Goal: Transaction & Acquisition: Purchase product/service

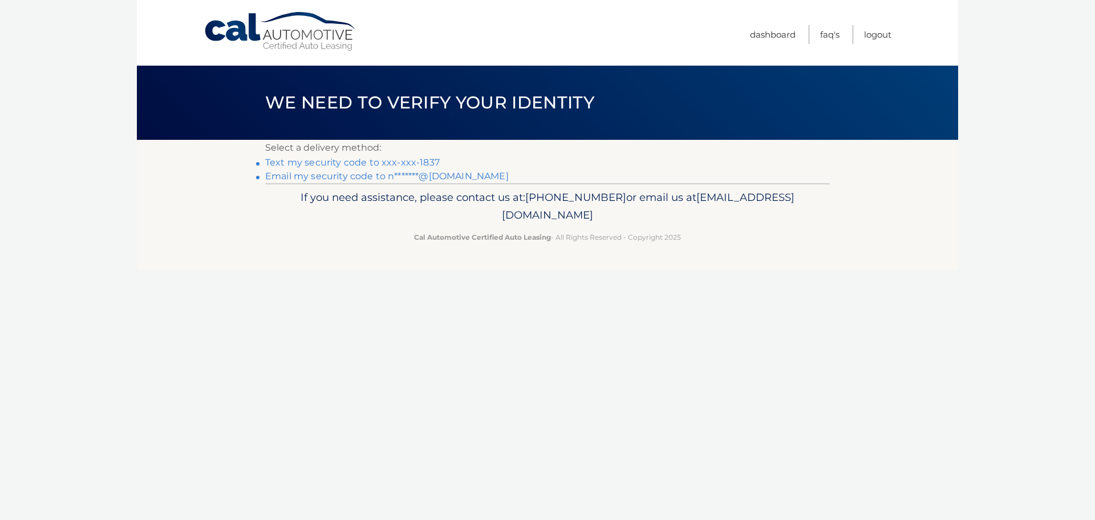
click at [329, 163] on link "Text my security code to xxx-xxx-1837" at bounding box center [352, 162] width 175 height 11
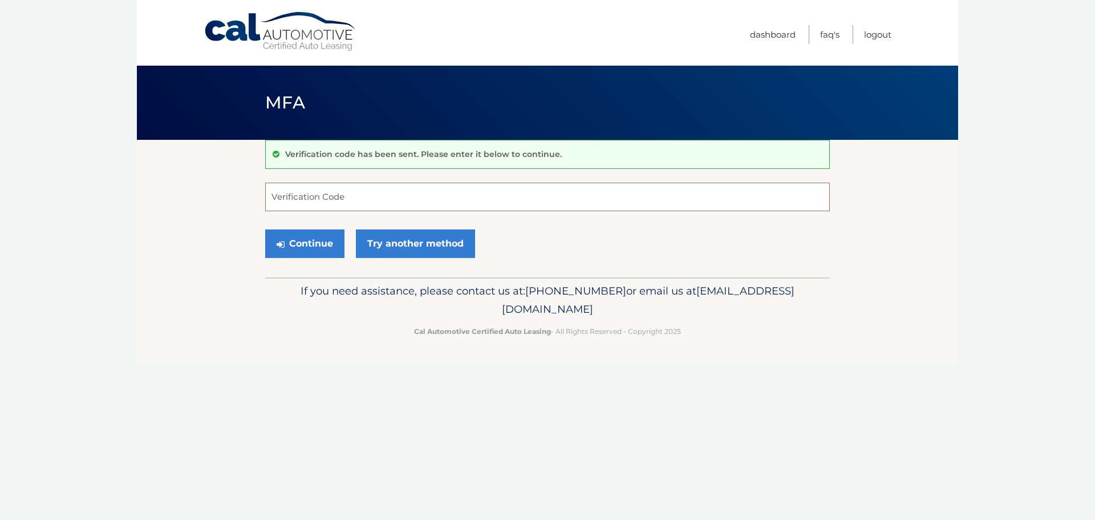
click at [350, 205] on input "Verification Code" at bounding box center [547, 197] width 565 height 29
click at [375, 199] on input "Verification Code" at bounding box center [547, 197] width 565 height 29
paste input "382528"
type input "382528"
click at [388, 246] on link "Try another method" at bounding box center [415, 243] width 119 height 29
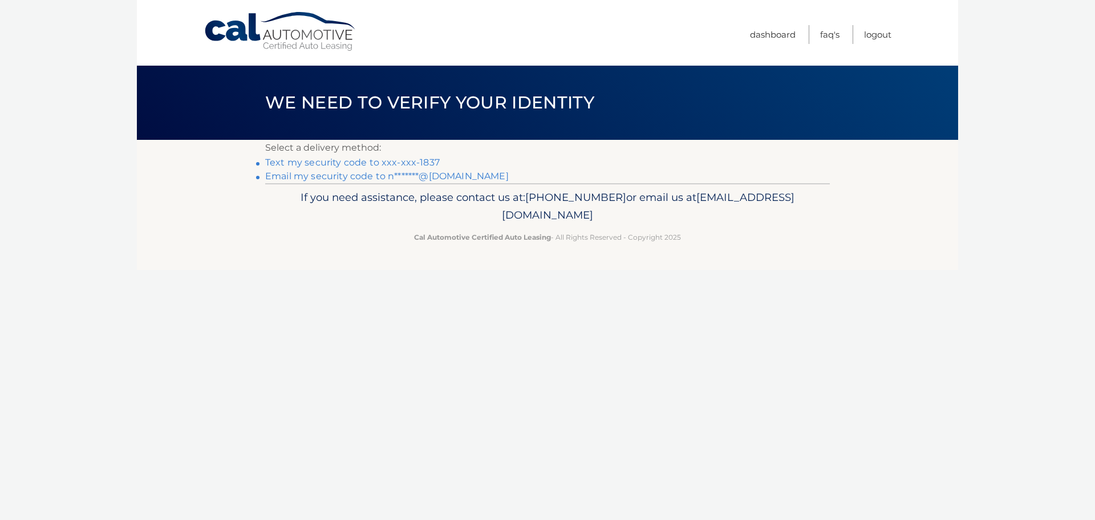
click at [341, 163] on link "Text my security code to xxx-xxx-1837" at bounding box center [352, 162] width 175 height 11
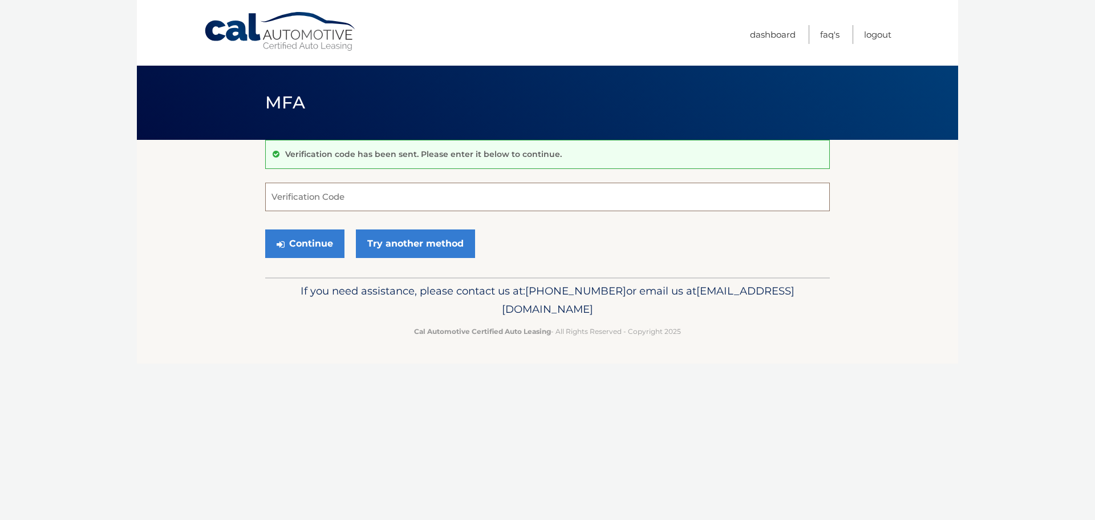
click at [315, 206] on input "Verification Code" at bounding box center [547, 197] width 565 height 29
paste input "382528"
type input "382528"
click at [305, 239] on button "Continue" at bounding box center [304, 243] width 79 height 29
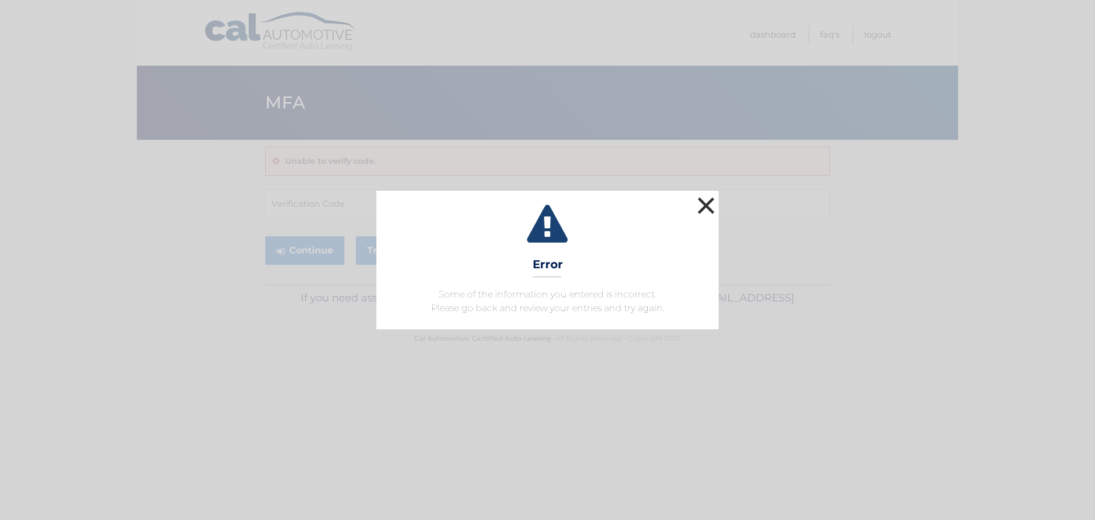
click at [705, 208] on button "×" at bounding box center [706, 205] width 23 height 23
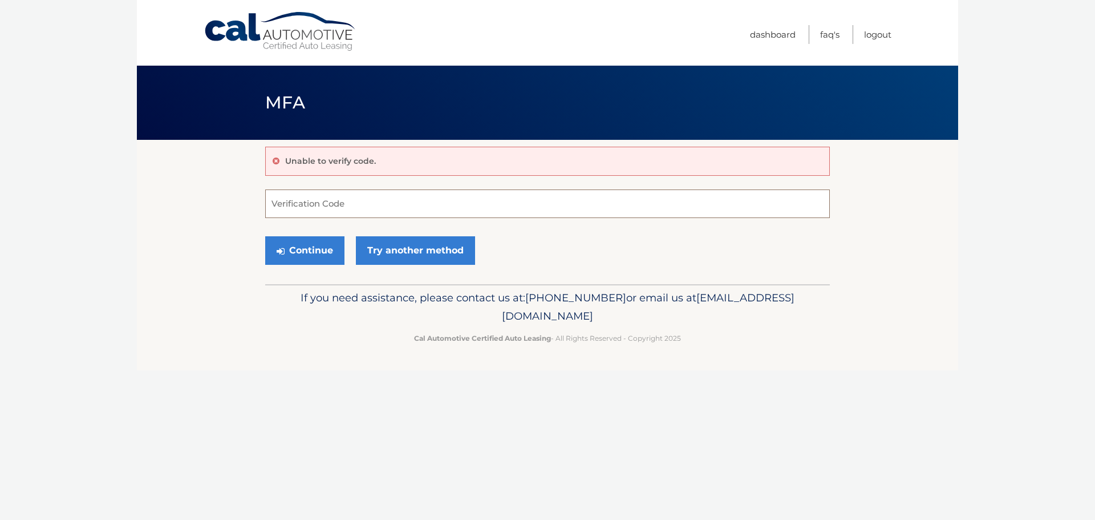
click at [400, 213] on input "Verification Code" at bounding box center [547, 203] width 565 height 29
paste input "655051"
type input "655051"
click at [310, 242] on button "Continue" at bounding box center [304, 250] width 79 height 29
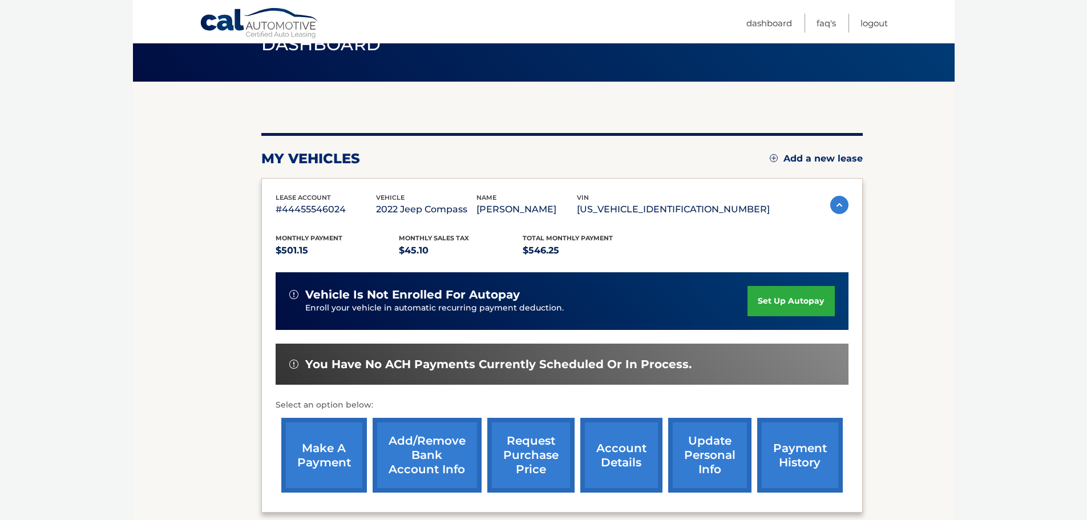
scroll to position [114, 0]
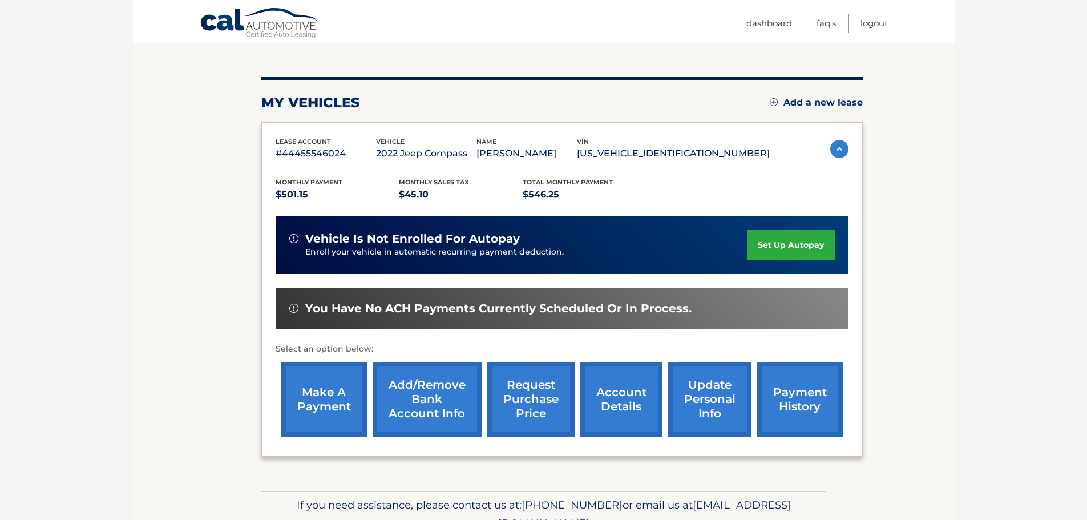
click at [316, 386] on link "make a payment" at bounding box center [324, 399] width 86 height 75
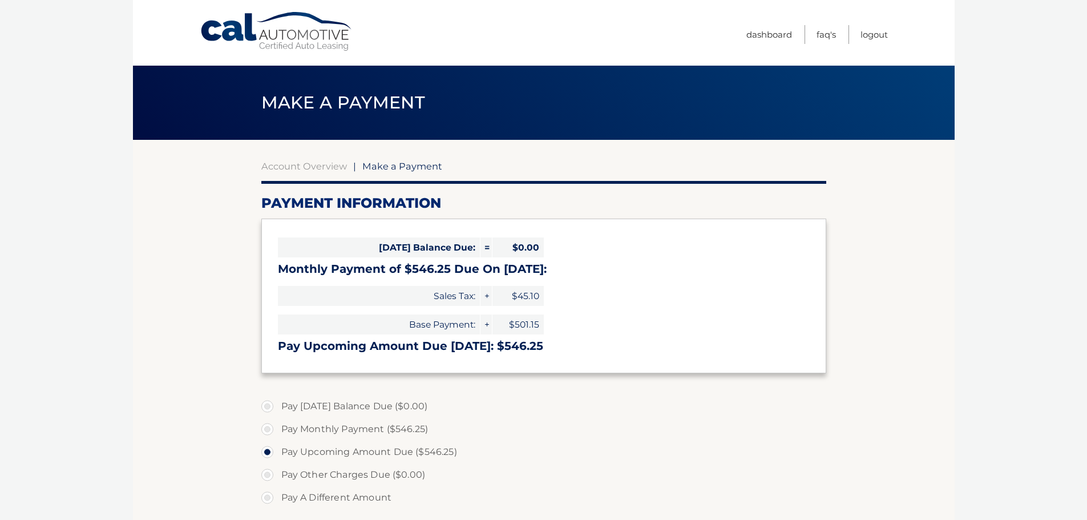
select select "YzUzMDNhYTItMTQ4My00NmY1LWEyOWQtZGQ5Y2I5ZmExOTJi"
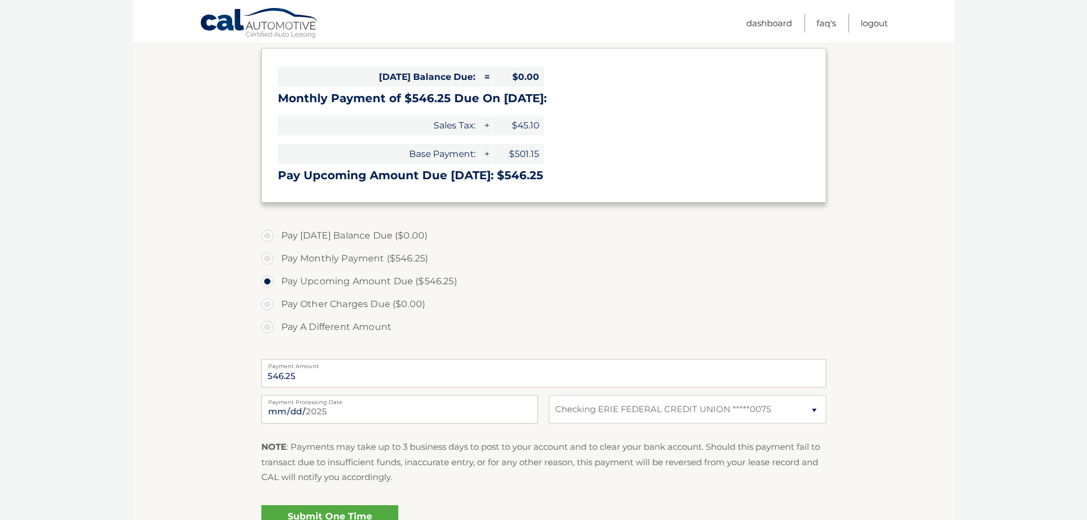
scroll to position [171, 0]
click at [664, 411] on select "Select Bank Account Checking ERIE FEDERAL CREDIT UNION *****0075" at bounding box center [687, 408] width 277 height 29
select select
click at [549, 394] on select "Select Bank Account Checking ERIE FEDERAL CREDIT UNION *****0075" at bounding box center [687, 408] width 277 height 29
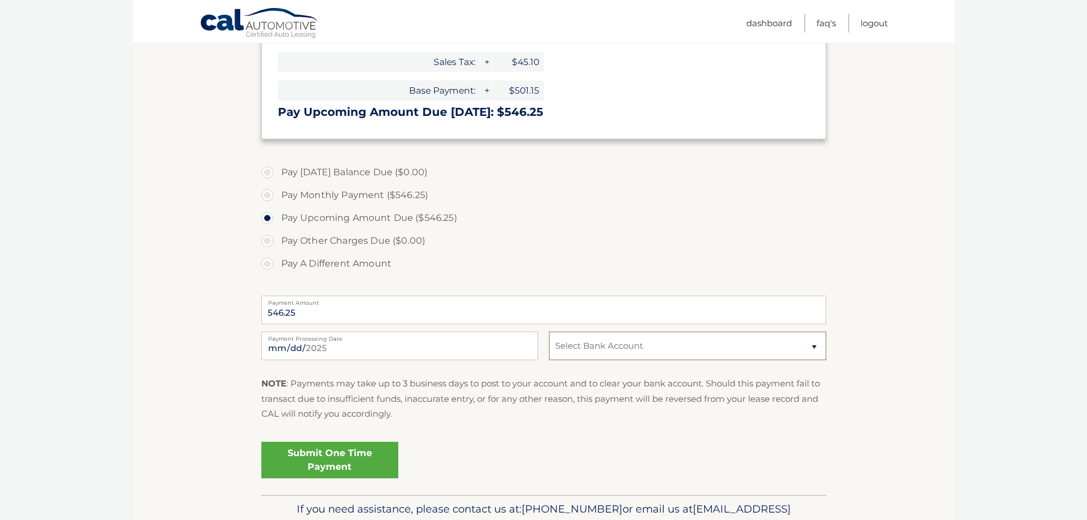
scroll to position [285, 0]
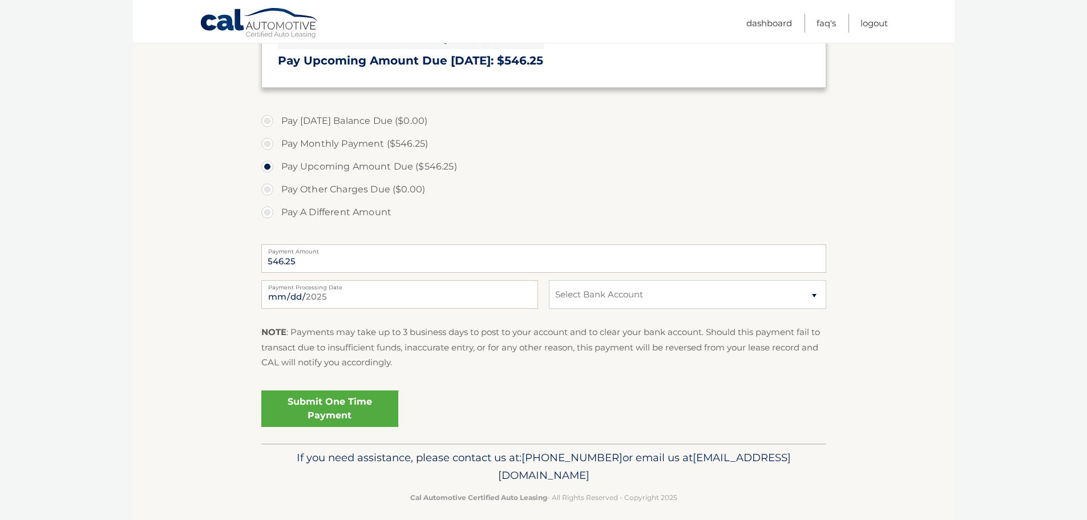
click at [324, 416] on link "Submit One Time Payment" at bounding box center [329, 408] width 137 height 37
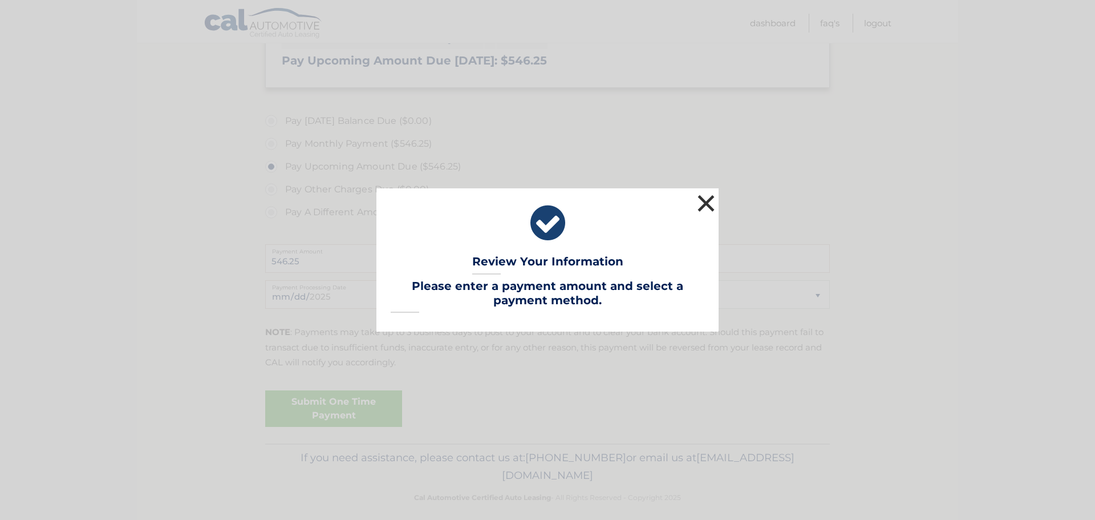
click at [706, 202] on button "×" at bounding box center [706, 203] width 23 height 23
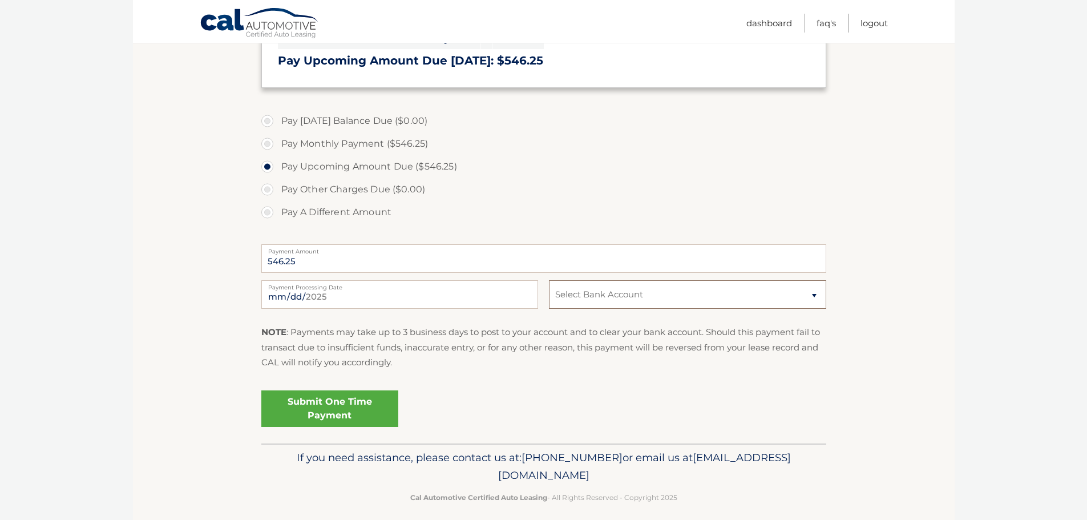
click at [621, 296] on select "Select Bank Account Checking ERIE FEDERAL CREDIT UNION *****0075" at bounding box center [687, 294] width 277 height 29
click at [549, 280] on select "Select Bank Account Checking ERIE FEDERAL CREDIT UNION *****0075" at bounding box center [687, 294] width 277 height 29
click at [584, 345] on p "NOTE : Payments may take up to 3 business days to post to your account and to c…" at bounding box center [543, 347] width 565 height 45
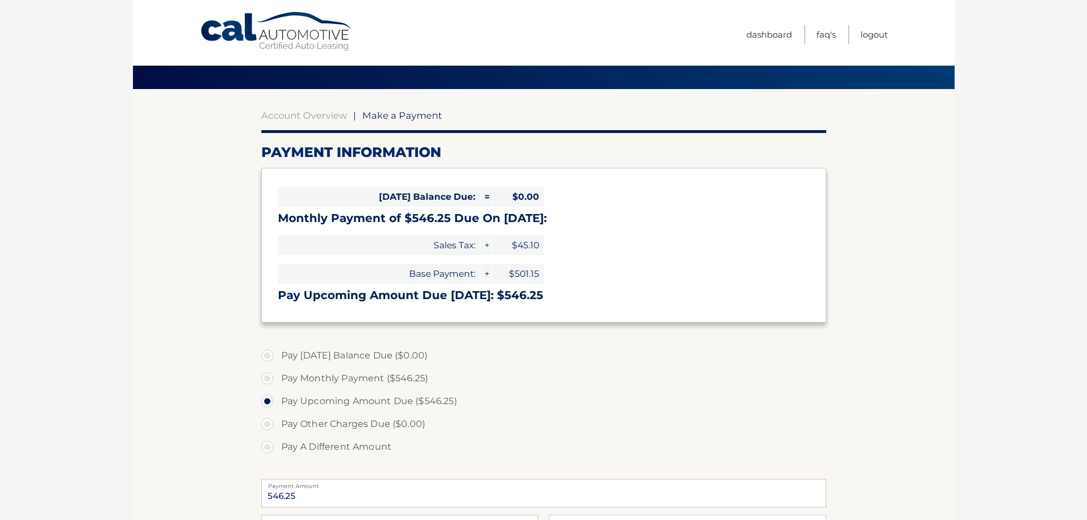
scroll to position [0, 0]
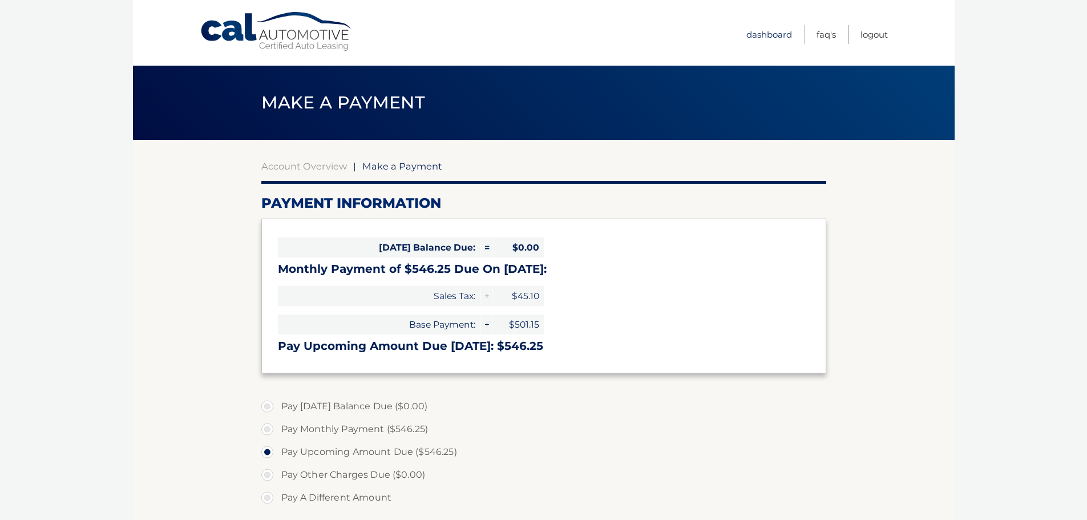
click at [764, 37] on link "Dashboard" at bounding box center [769, 34] width 46 height 19
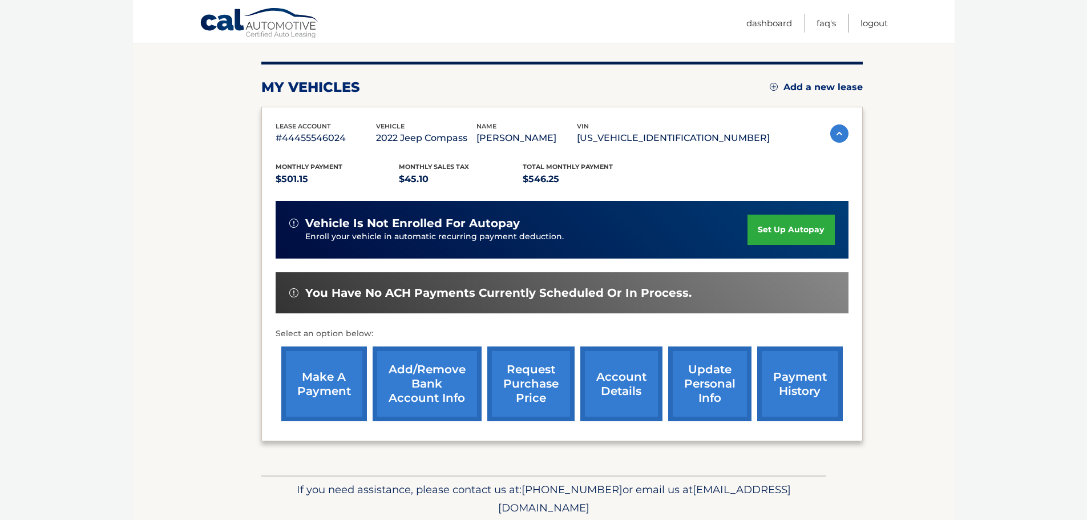
scroll to position [171, 0]
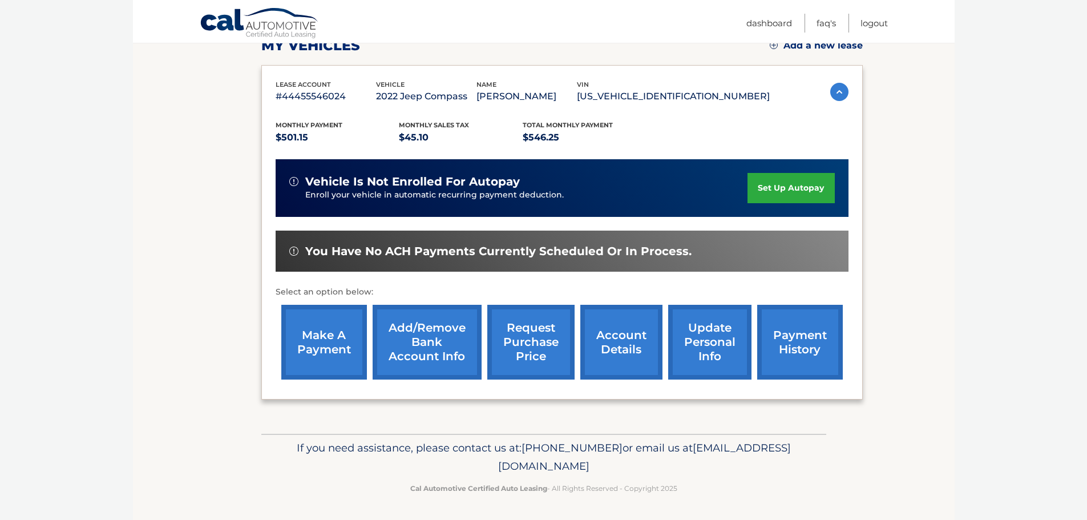
click at [411, 352] on link "Add/Remove bank account info" at bounding box center [426, 342] width 109 height 75
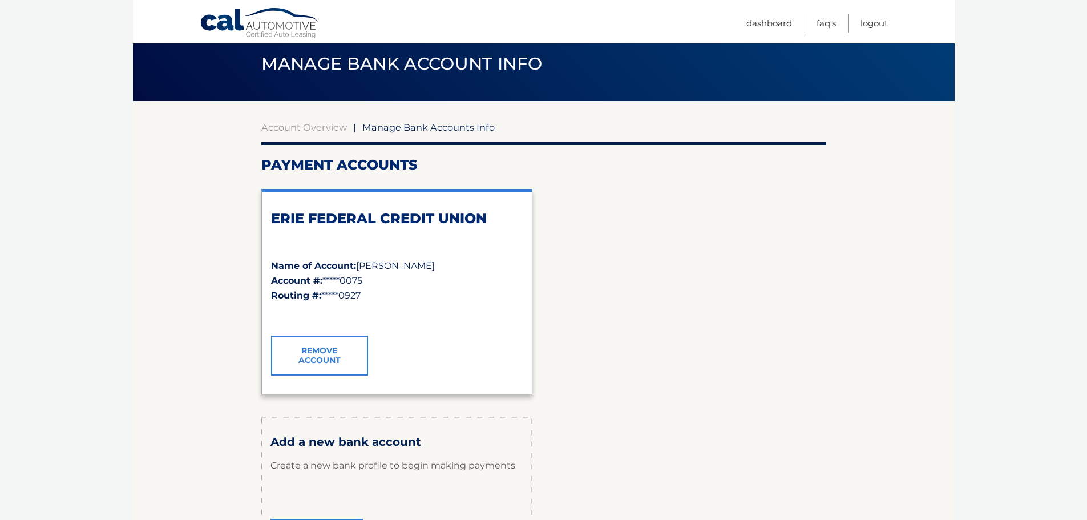
scroll to position [114, 0]
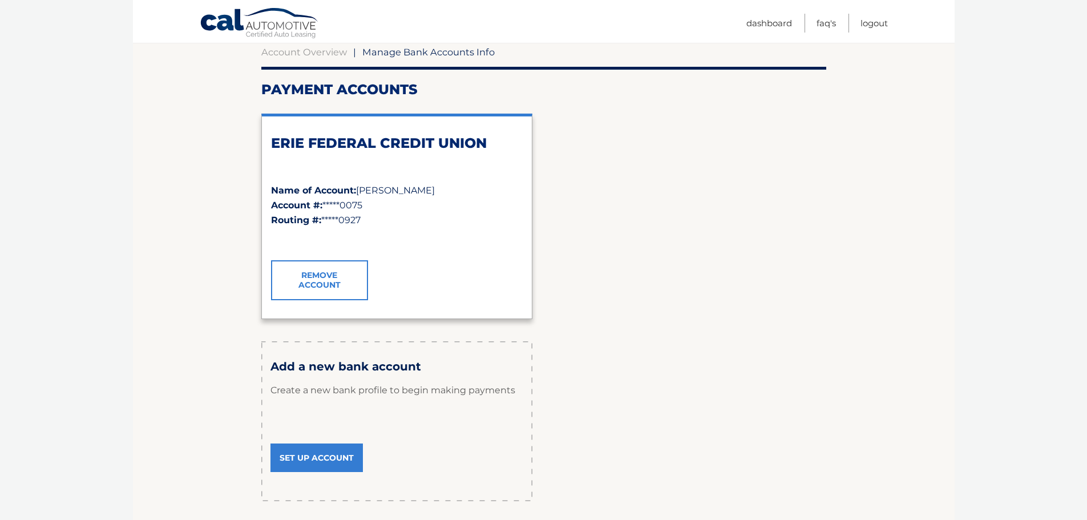
click at [313, 456] on link "Set Up Account" at bounding box center [316, 457] width 92 height 29
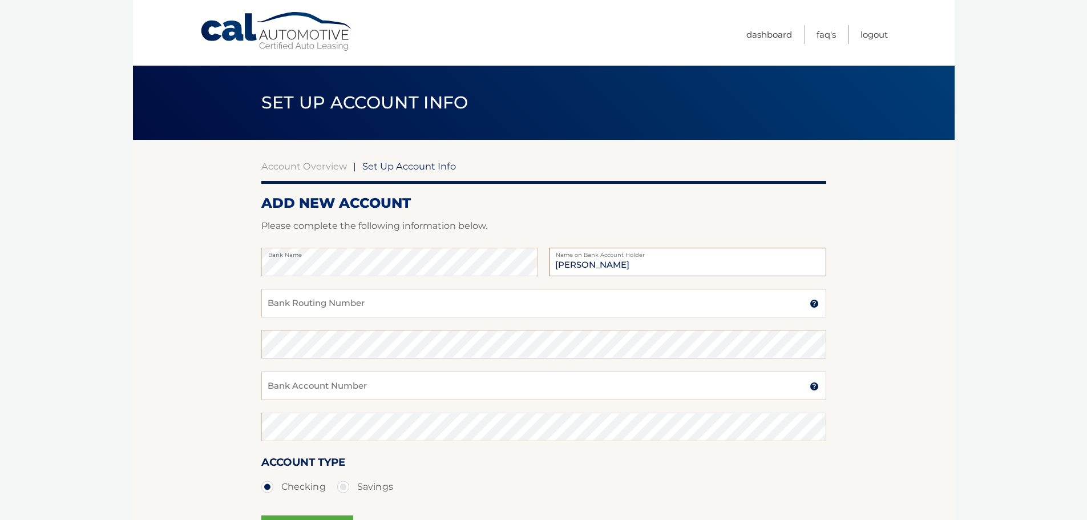
type input "[PERSON_NAME]"
click at [344, 394] on input "Bank Account Number" at bounding box center [543, 385] width 565 height 29
paste input "6329373551"
click at [345, 390] on input "6329373551" at bounding box center [543, 385] width 565 height 29
type input "6329373551"
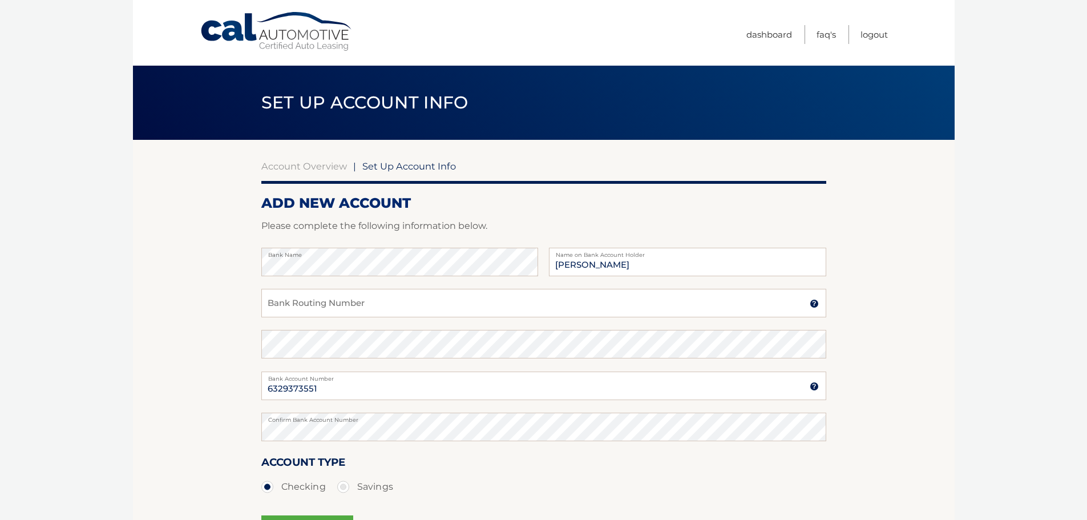
click at [337, 418] on label "Confirm Bank Account Number" at bounding box center [543, 416] width 565 height 9
click at [320, 303] on input "Bank Routing Number" at bounding box center [543, 303] width 565 height 29
click at [310, 303] on input "036076150" at bounding box center [543, 303] width 565 height 29
type input "036076150"
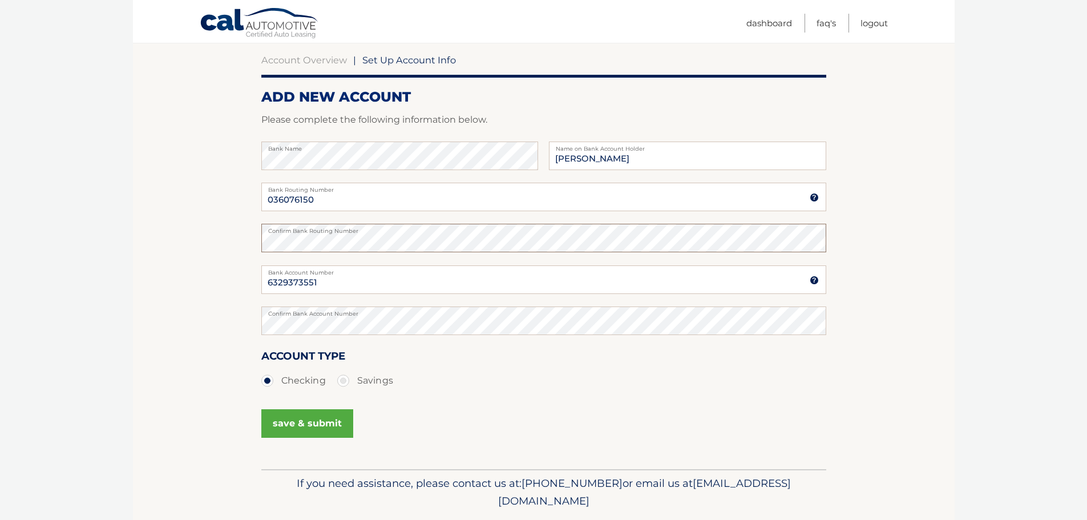
scroll to position [114, 0]
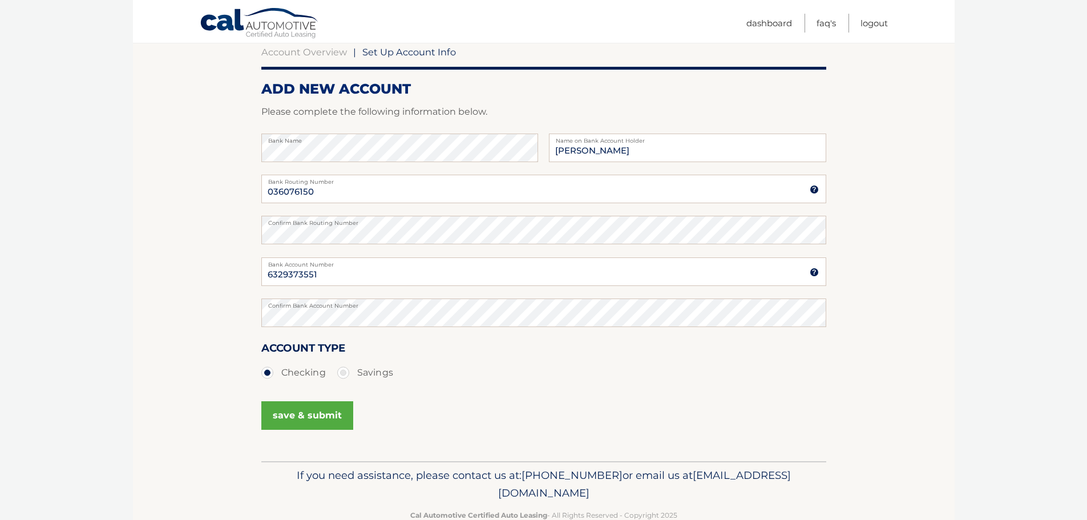
click at [305, 415] on button "save & submit" at bounding box center [307, 415] width 92 height 29
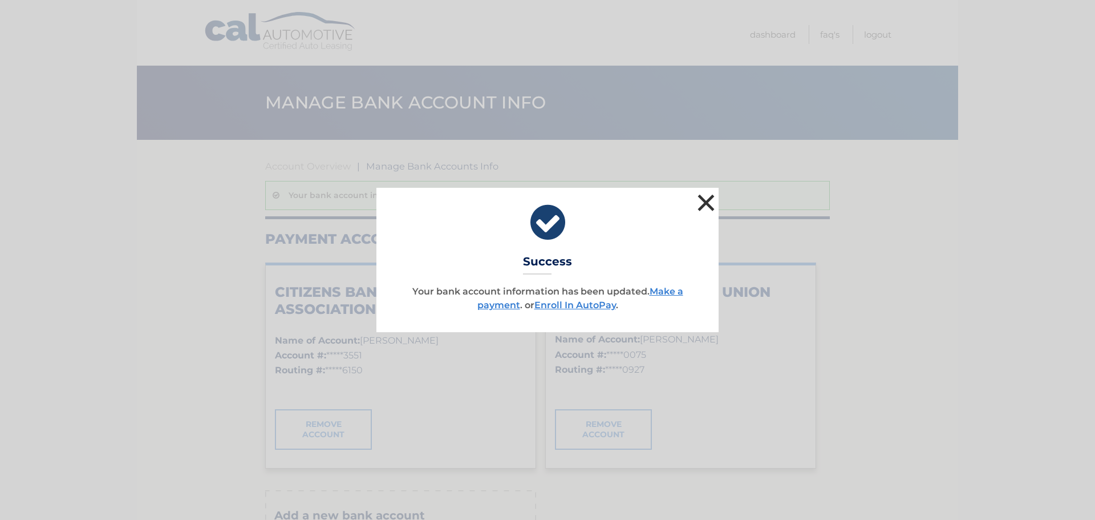
click at [707, 198] on button "×" at bounding box center [706, 202] width 23 height 23
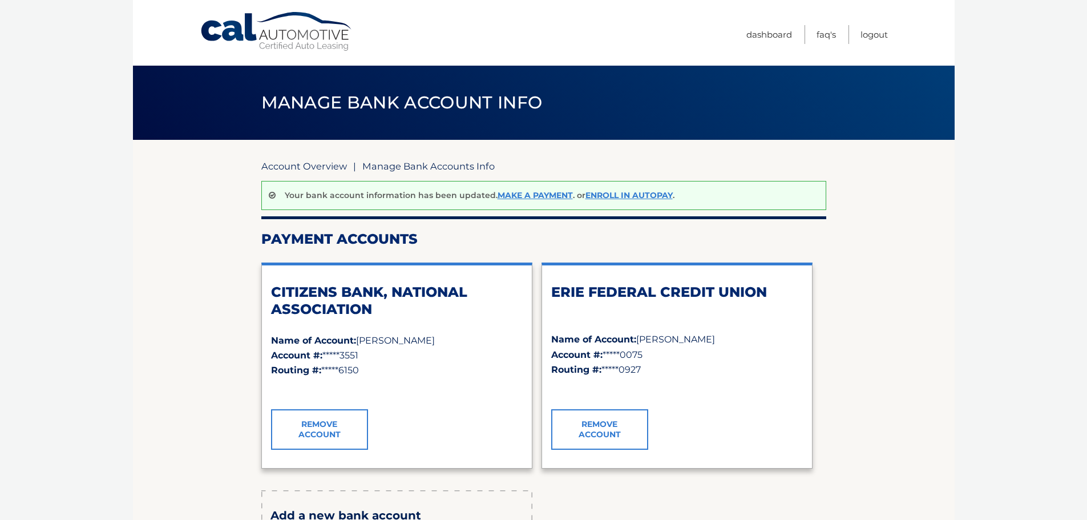
click at [317, 167] on link "Account Overview" at bounding box center [304, 165] width 86 height 11
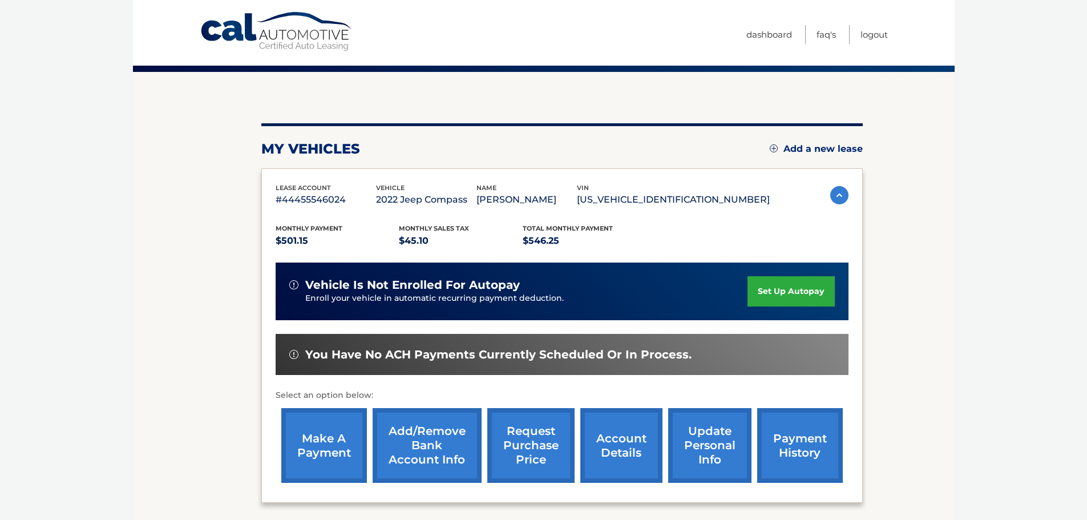
scroll to position [172, 0]
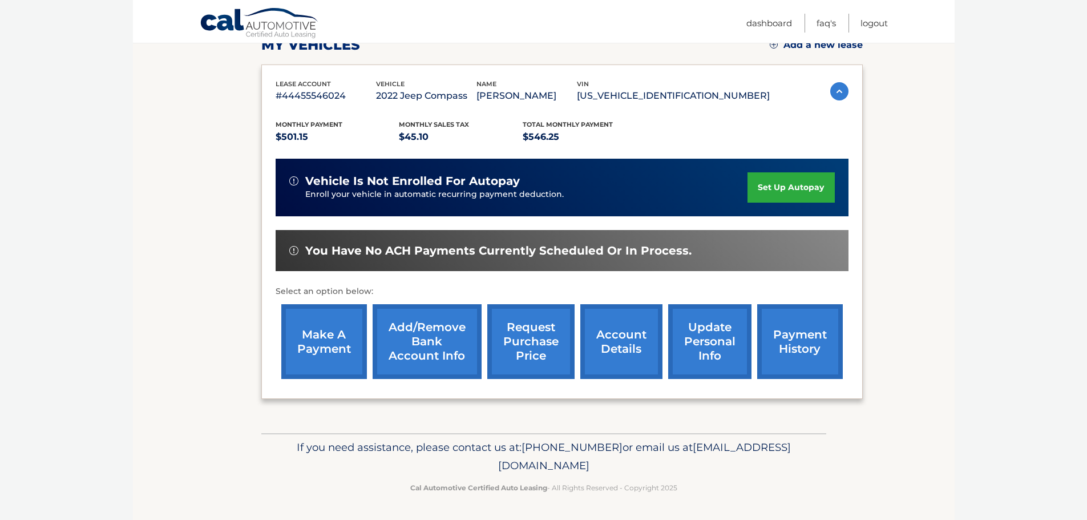
click at [313, 354] on link "make a payment" at bounding box center [324, 341] width 86 height 75
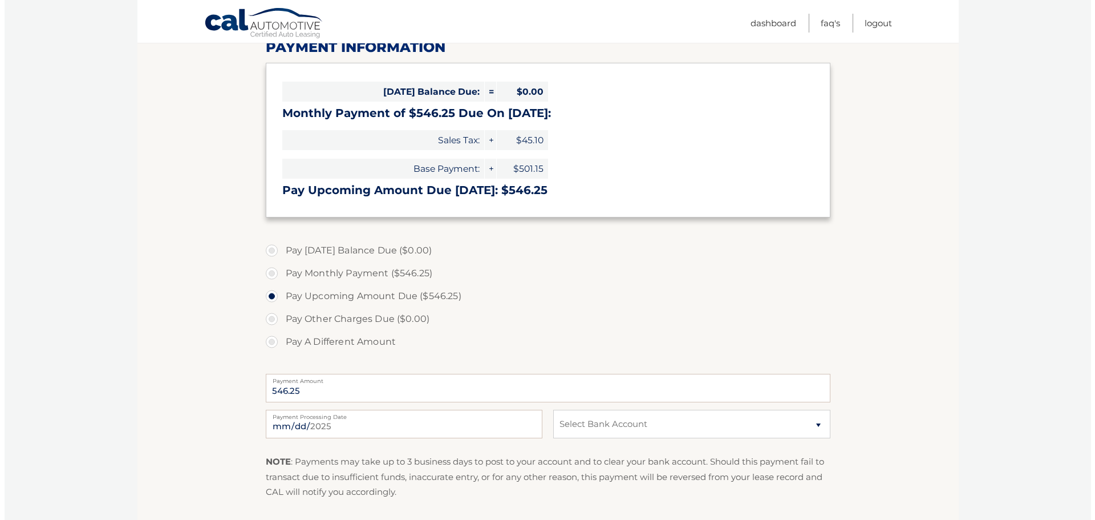
scroll to position [228, 0]
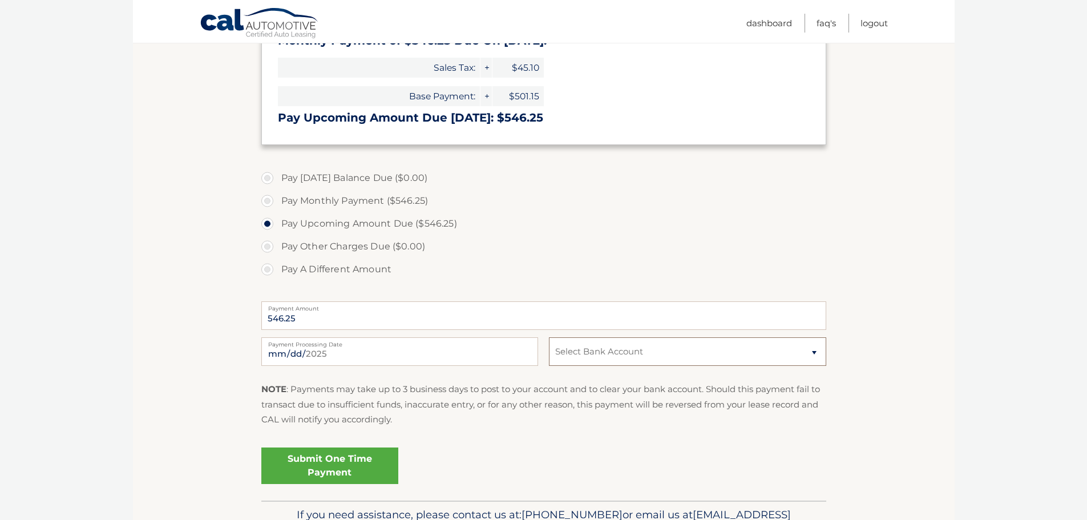
click at [642, 339] on select "Select Bank Account Checking CITIZENS BANK, NATIONAL ASSOCIATION *****3551 Chec…" at bounding box center [687, 351] width 277 height 29
select select "YTA1OTQ1MzYtOTVkZi00M2VhLTgyM2EtNzNjYmI1NTFjZDc5"
click at [549, 337] on select "Select Bank Account Checking CITIZENS BANK, NATIONAL ASSOCIATION *****3551 Chec…" at bounding box center [687, 351] width 277 height 29
click at [345, 462] on link "Submit One Time Payment" at bounding box center [329, 465] width 137 height 37
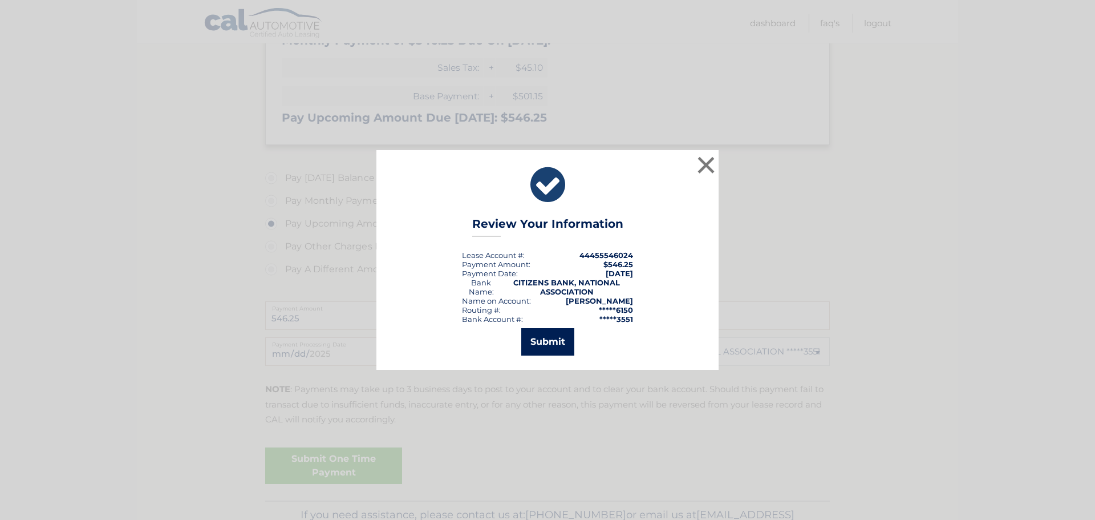
click at [563, 343] on button "Submit" at bounding box center [547, 341] width 53 height 27
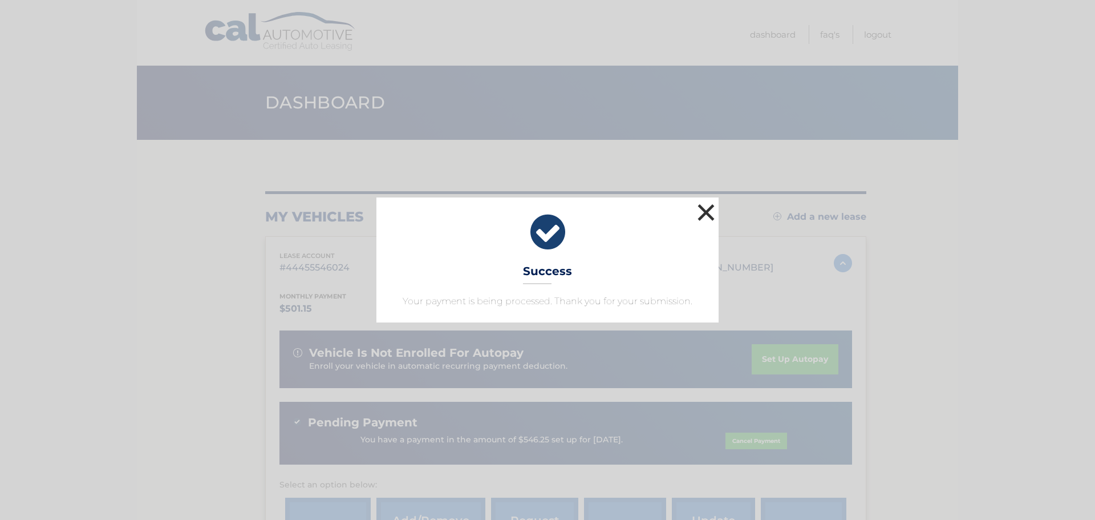
click at [709, 209] on button "×" at bounding box center [706, 212] width 23 height 23
